Goal: Task Accomplishment & Management: Use online tool/utility

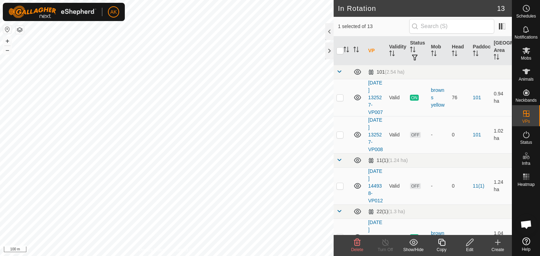
click at [449, 246] on copy-svg-icon at bounding box center [441, 243] width 28 height 8
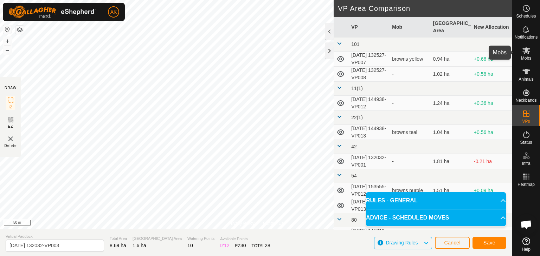
click at [524, 53] on icon at bounding box center [526, 50] width 8 height 7
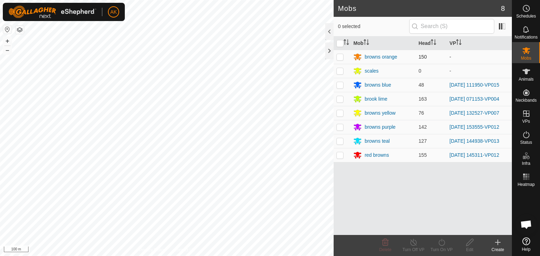
click at [340, 58] on p-checkbox at bounding box center [339, 57] width 7 height 6
checkbox input "true"
click at [446, 246] on turn-on-svg-icon at bounding box center [441, 243] width 28 height 8
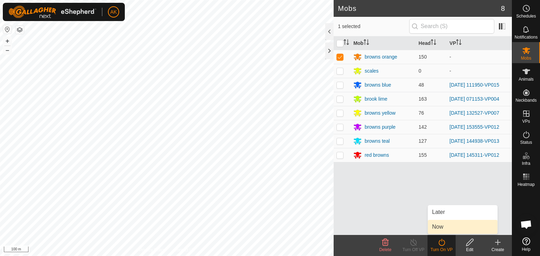
click at [440, 230] on link "Now" at bounding box center [462, 227] width 70 height 14
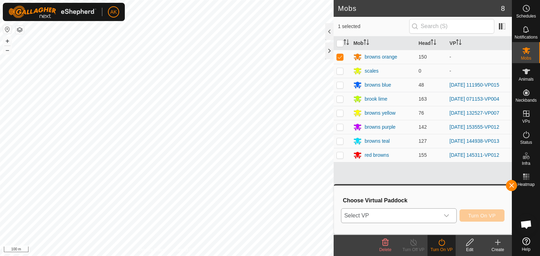
click at [445, 216] on icon "dropdown trigger" at bounding box center [446, 216] width 5 height 3
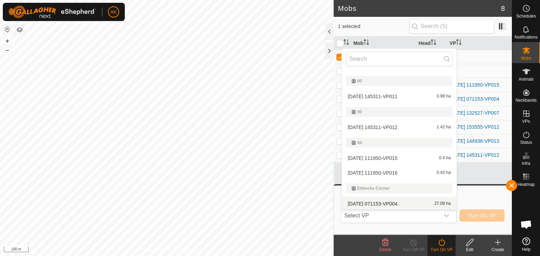
scroll to position [212, 0]
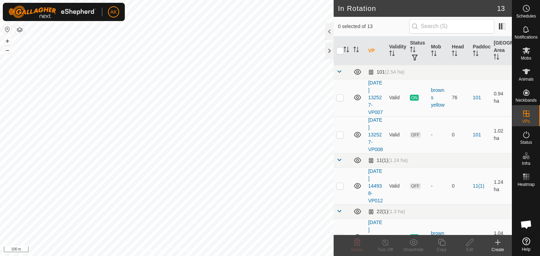
checkbox input "true"
click at [443, 249] on div "Copy" at bounding box center [441, 250] width 28 height 6
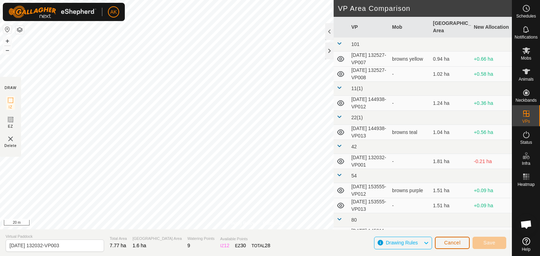
click at [448, 243] on span "Cancel" at bounding box center [452, 243] width 17 height 6
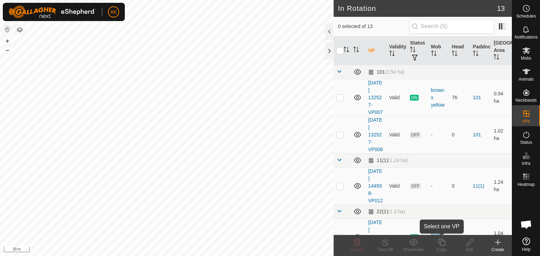
click at [442, 245] on icon at bounding box center [441, 243] width 9 height 8
checkbox input "true"
click at [441, 243] on icon at bounding box center [441, 243] width 9 height 8
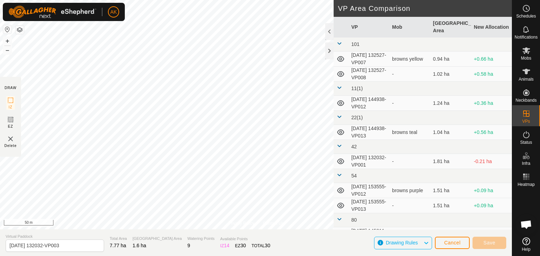
click at [337, 153] on div "Privacy Policy Contact Us 302284 0755302284 browns orange - + – ⇧ i 50 m DRAW I…" at bounding box center [255, 128] width 511 height 256
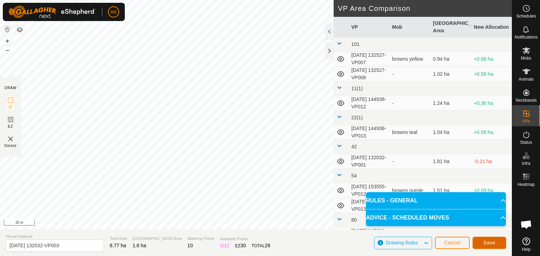
click at [498, 244] on button "Save" at bounding box center [489, 243] width 34 height 12
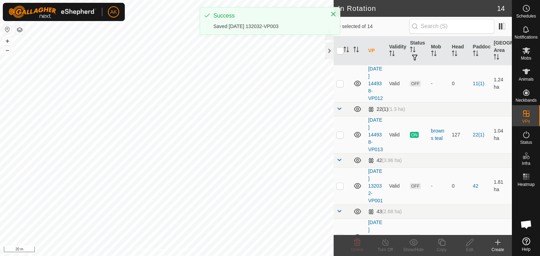
scroll to position [105, 0]
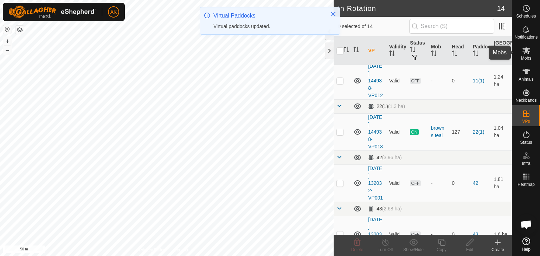
click at [527, 52] on icon at bounding box center [526, 50] width 8 height 7
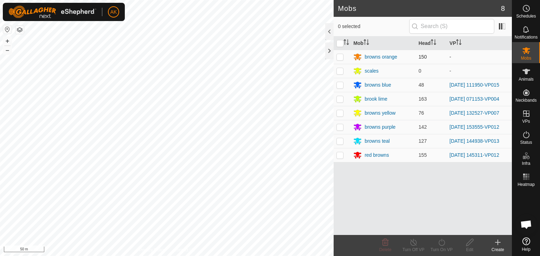
click at [339, 57] on p-checkbox at bounding box center [339, 57] width 7 height 6
checkbox input "true"
click at [443, 247] on div "Turn On VP" at bounding box center [441, 250] width 28 height 6
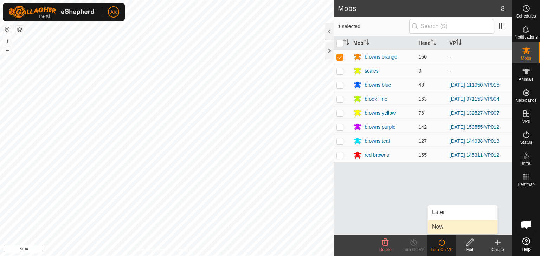
click at [437, 225] on link "Now" at bounding box center [462, 227] width 70 height 14
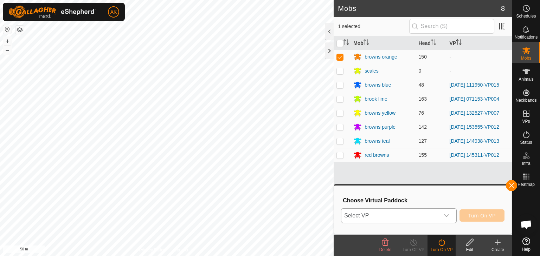
click at [434, 211] on span "Select VP" at bounding box center [390, 216] width 98 height 14
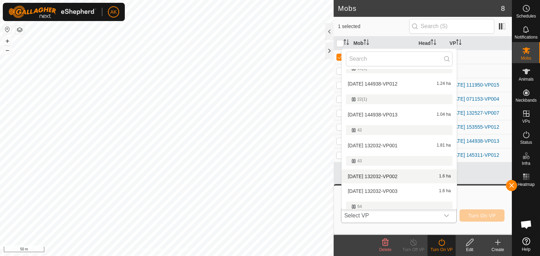
scroll to position [70, 0]
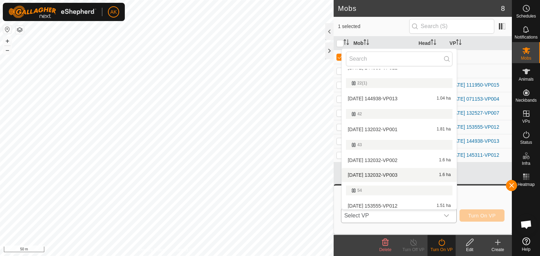
click at [379, 174] on li "[DATE] 132032-VP003 1.6 ha" at bounding box center [398, 175] width 115 height 14
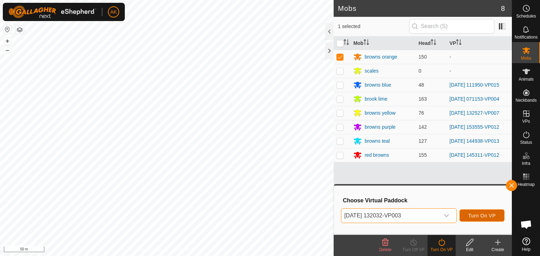
click at [471, 215] on span "Turn On VP" at bounding box center [481, 216] width 27 height 6
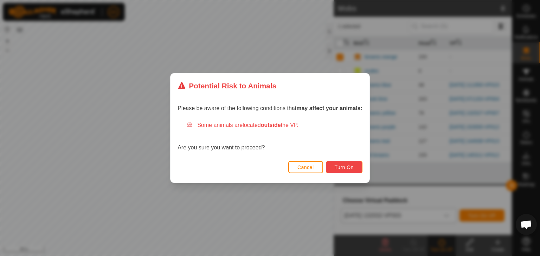
click at [335, 167] on span "Turn On" at bounding box center [343, 168] width 19 height 6
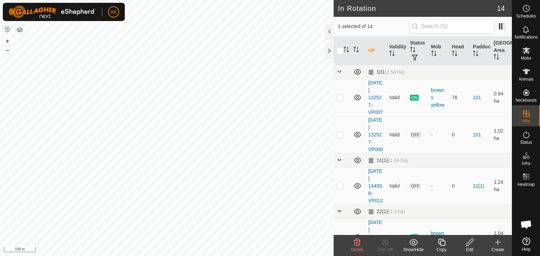
click at [358, 243] on icon at bounding box center [357, 243] width 8 height 8
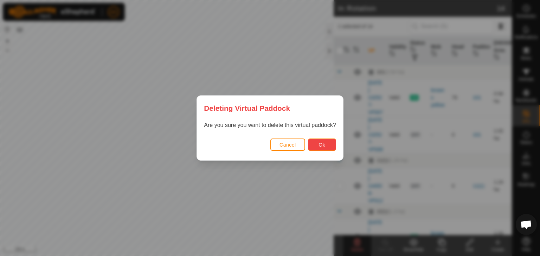
click at [322, 144] on span "Ok" at bounding box center [321, 145] width 7 height 6
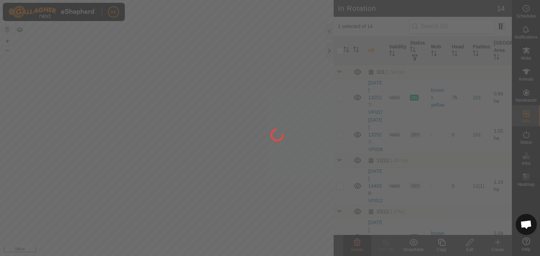
checkbox input "false"
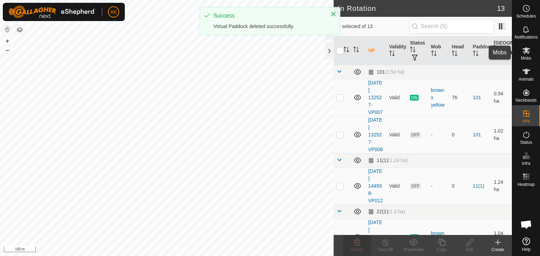
click at [525, 51] on icon at bounding box center [526, 50] width 8 height 7
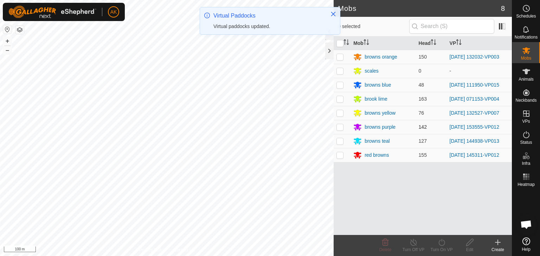
click at [339, 125] on p-checkbox at bounding box center [339, 127] width 7 height 6
checkbox input "true"
click at [440, 244] on icon at bounding box center [441, 243] width 9 height 8
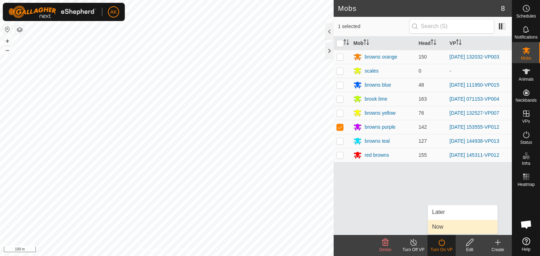
click at [443, 230] on link "Now" at bounding box center [462, 227] width 70 height 14
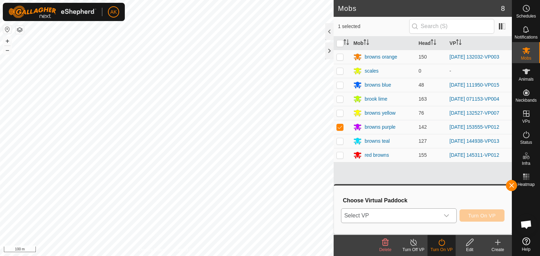
click at [425, 212] on span "Select VP" at bounding box center [390, 216] width 98 height 14
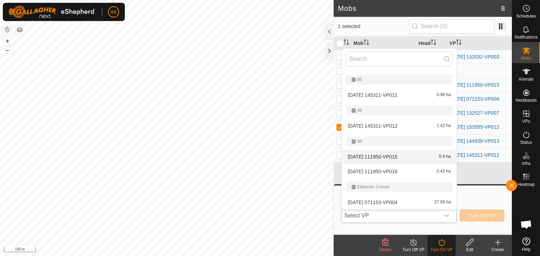
scroll to position [91, 0]
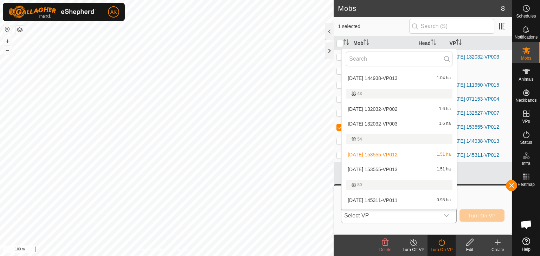
click at [382, 168] on li "[DATE] 153555-VP013 1.51 ha" at bounding box center [398, 170] width 115 height 14
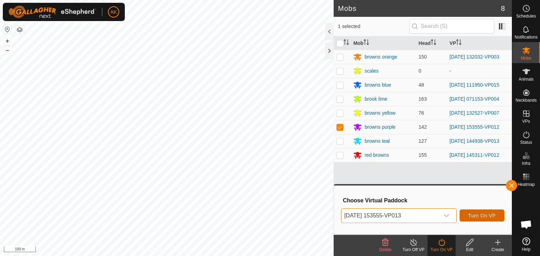
click at [486, 214] on span "Turn On VP" at bounding box center [481, 216] width 27 height 6
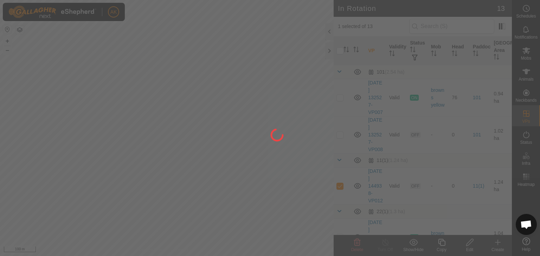
click at [285, 215] on div at bounding box center [270, 128] width 540 height 256
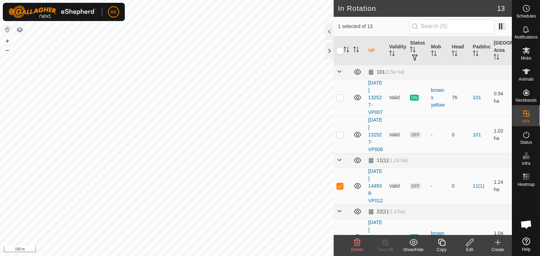
click at [358, 246] on icon at bounding box center [357, 243] width 8 height 8
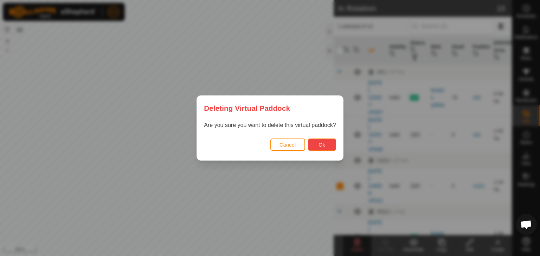
click at [316, 139] on button "Ok" at bounding box center [322, 145] width 28 height 12
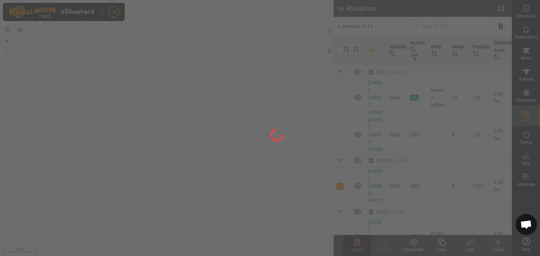
checkbox input "false"
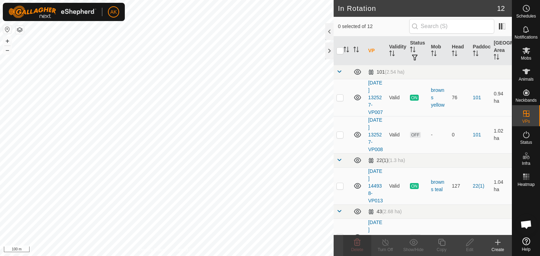
checkbox input "true"
checkbox input "false"
click at [354, 242] on icon at bounding box center [357, 242] width 7 height 7
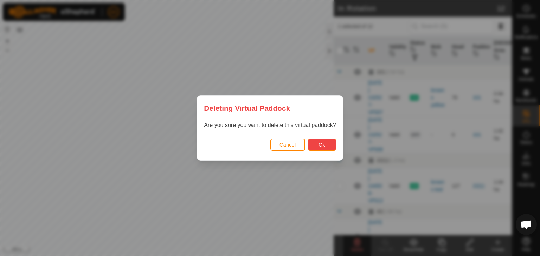
click at [323, 151] on button "Ok" at bounding box center [322, 145] width 28 height 12
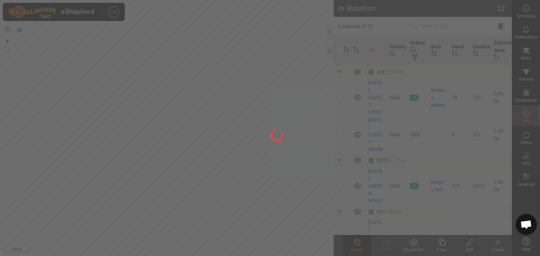
checkbox input "false"
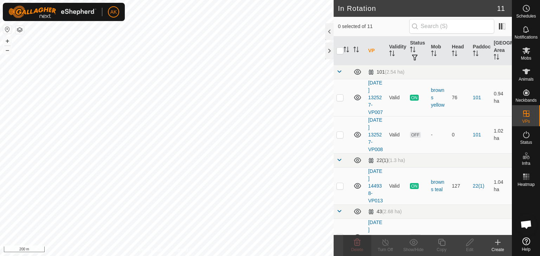
checkbox input "true"
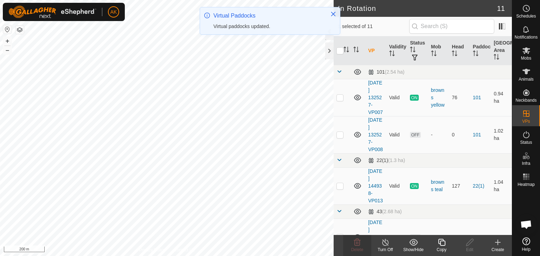
click at [444, 242] on icon at bounding box center [441, 242] width 7 height 7
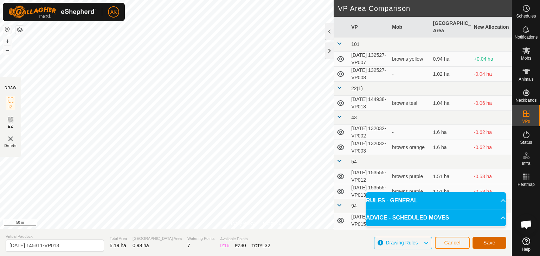
click at [484, 246] on button "Save" at bounding box center [489, 243] width 34 height 12
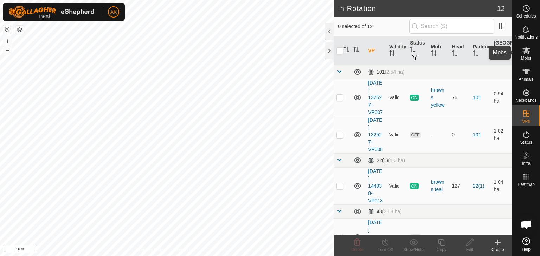
click at [526, 49] on icon at bounding box center [526, 50] width 8 height 7
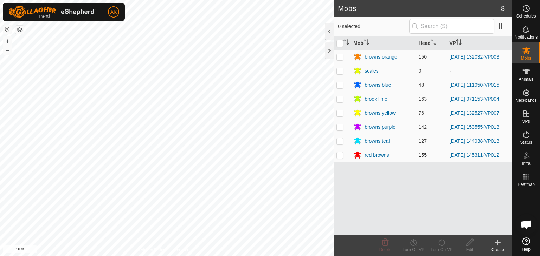
click at [340, 158] on td at bounding box center [341, 155] width 17 height 14
checkbox input "true"
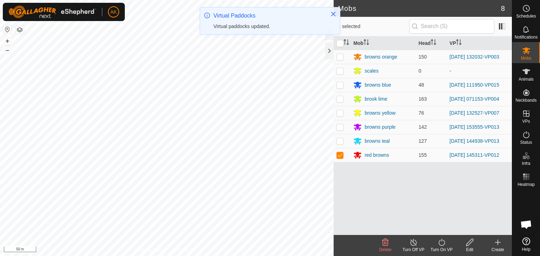
click at [439, 243] on icon at bounding box center [441, 243] width 9 height 8
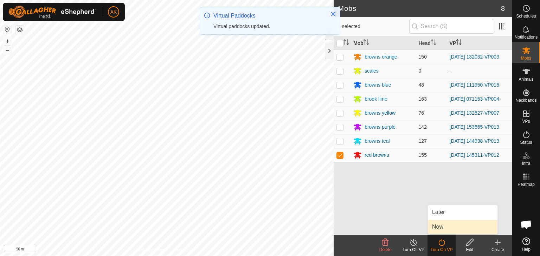
click at [437, 230] on link "Now" at bounding box center [462, 227] width 70 height 14
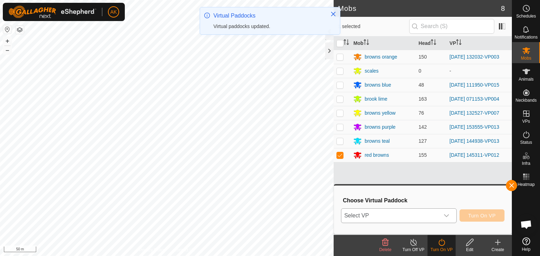
click at [381, 217] on span "Select VP" at bounding box center [390, 216] width 98 height 14
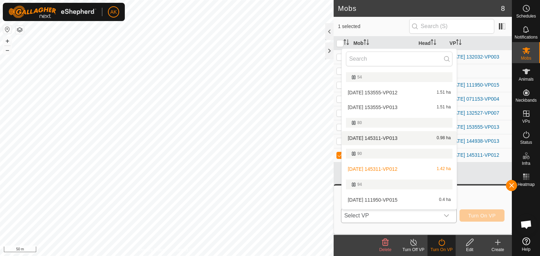
scroll to position [152, 0]
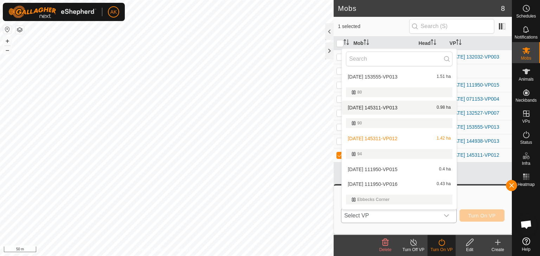
click at [368, 107] on li "[DATE] 145311-VP013 0.98 ha" at bounding box center [398, 108] width 115 height 14
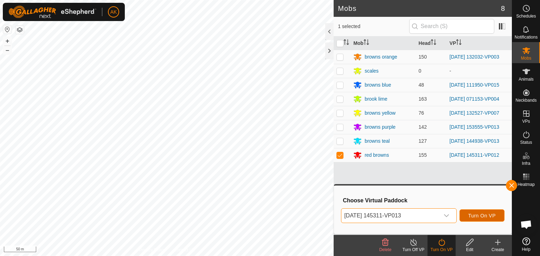
click at [485, 218] on span "Turn On VP" at bounding box center [481, 216] width 27 height 6
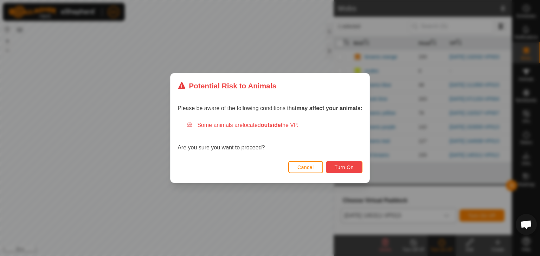
click at [359, 169] on button "Turn On" at bounding box center [344, 167] width 37 height 12
